Goal: Task Accomplishment & Management: Manage account settings

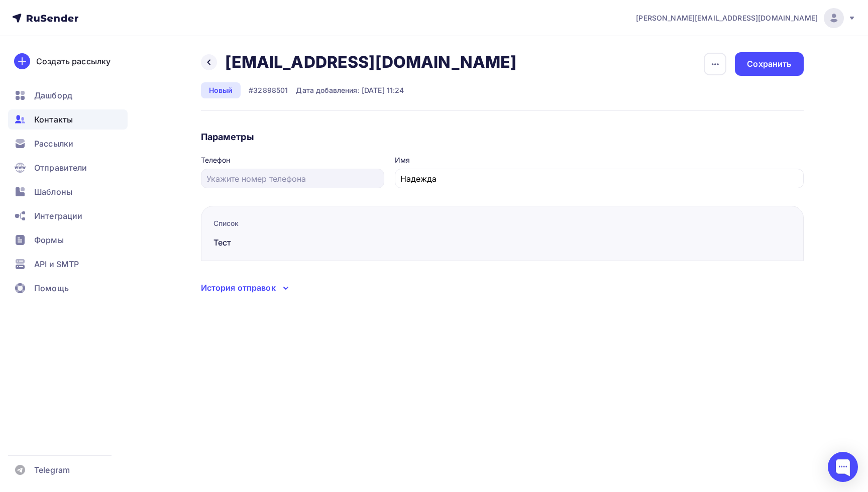
click at [856, 19] on nav "[PERSON_NAME][EMAIL_ADDRESS][DOMAIN_NAME] [PERSON_NAME] Тарифы Выйти Создать ра…" at bounding box center [434, 18] width 868 height 36
click at [851, 24] on div "[PERSON_NAME][EMAIL_ADDRESS][DOMAIN_NAME]" at bounding box center [746, 18] width 220 height 20
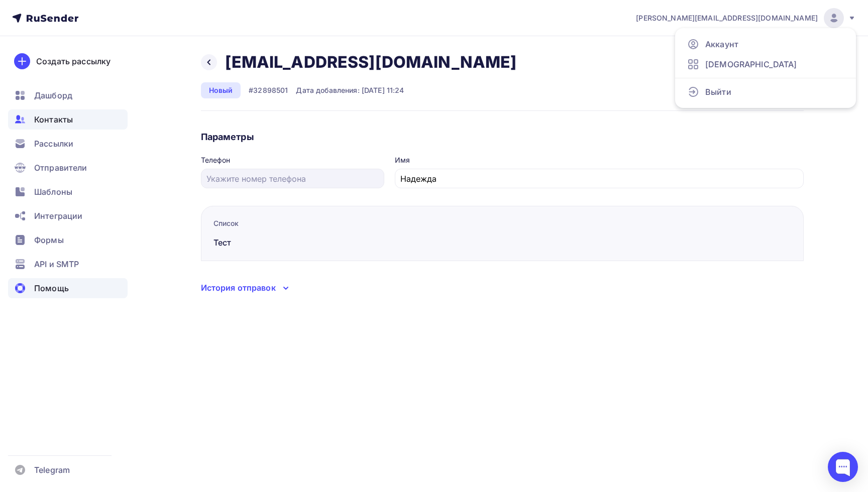
click at [48, 292] on span "Помощь" at bounding box center [51, 288] width 35 height 12
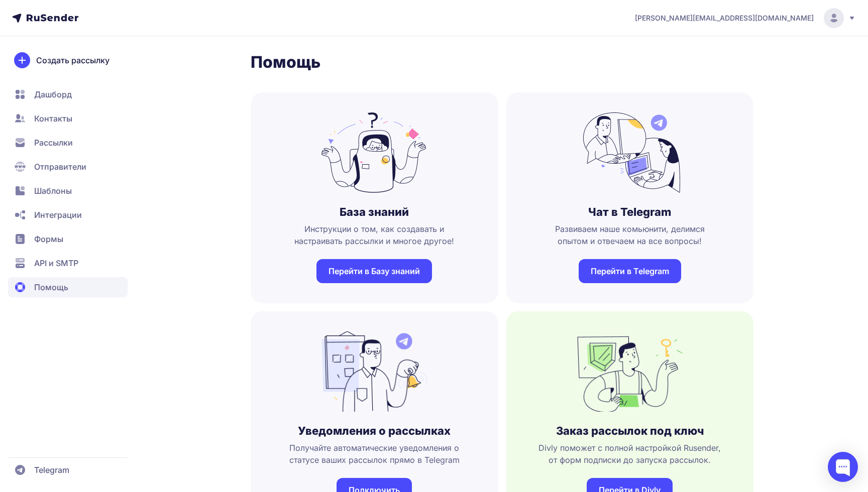
click at [66, 22] on link at bounding box center [45, 18] width 66 height 9
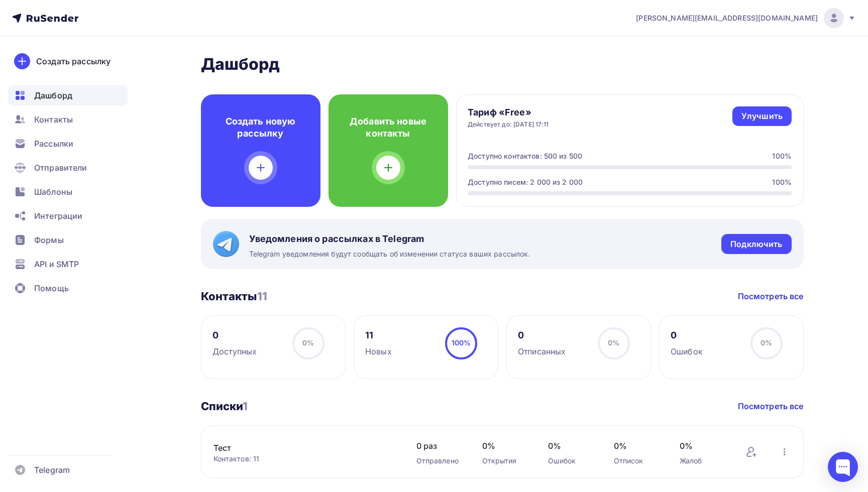
click at [848, 15] on icon at bounding box center [851, 18] width 8 height 8
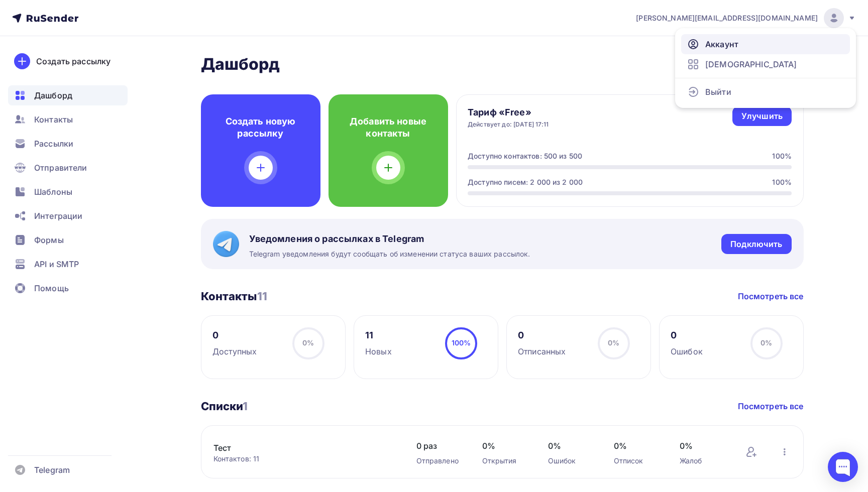
click at [734, 40] on span "Аккаунт" at bounding box center [721, 44] width 33 height 12
